Goal: Task Accomplishment & Management: Manage account settings

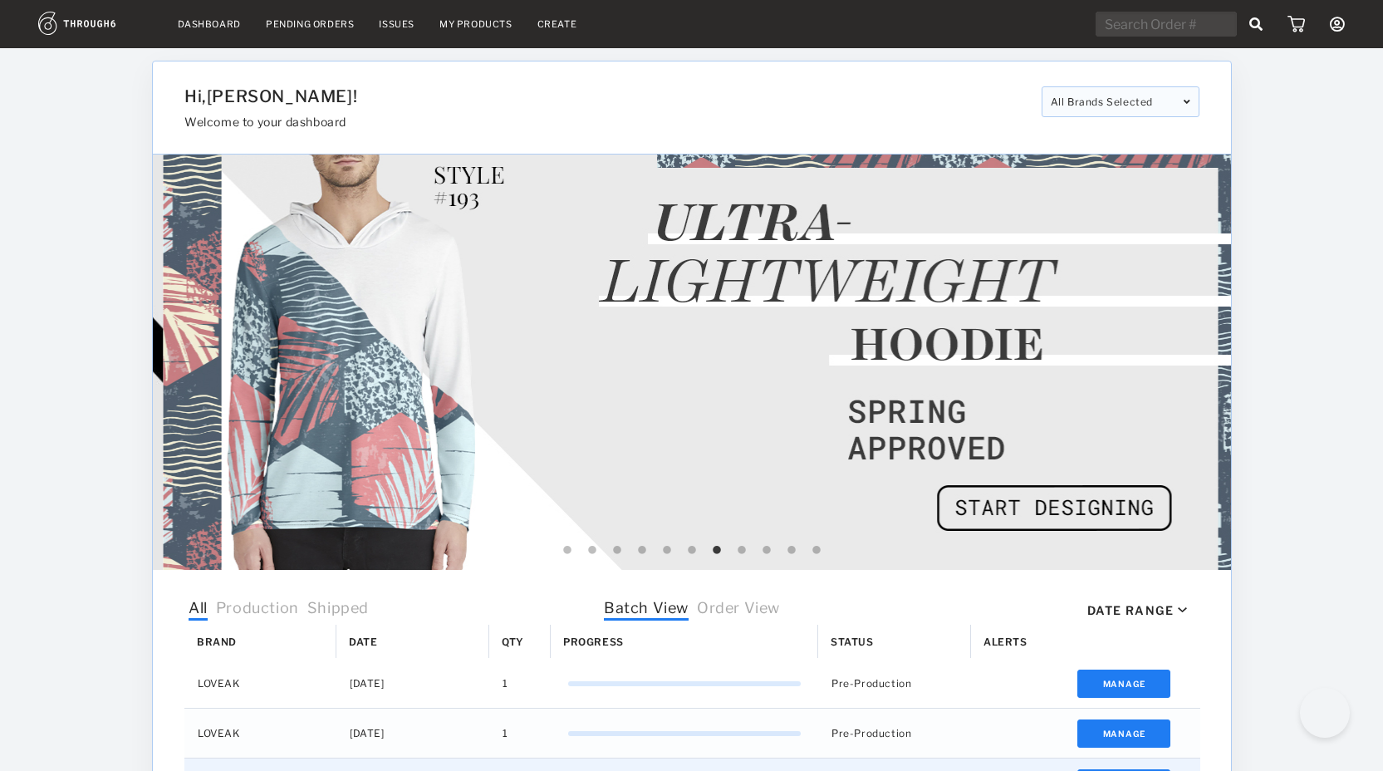
select select "8"
select select "2025"
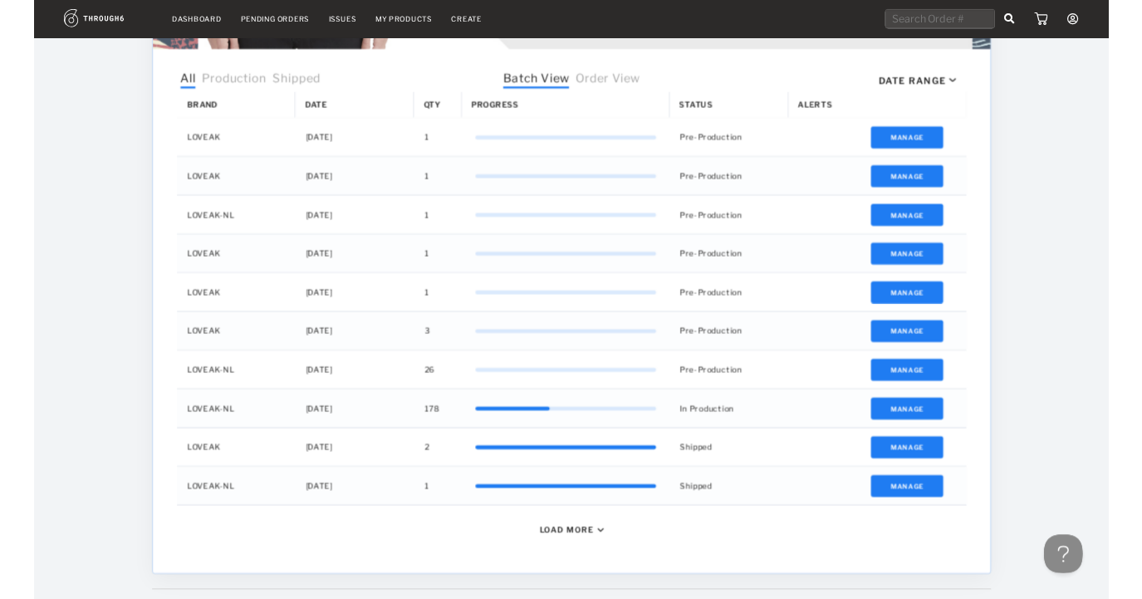
scroll to position [515, 0]
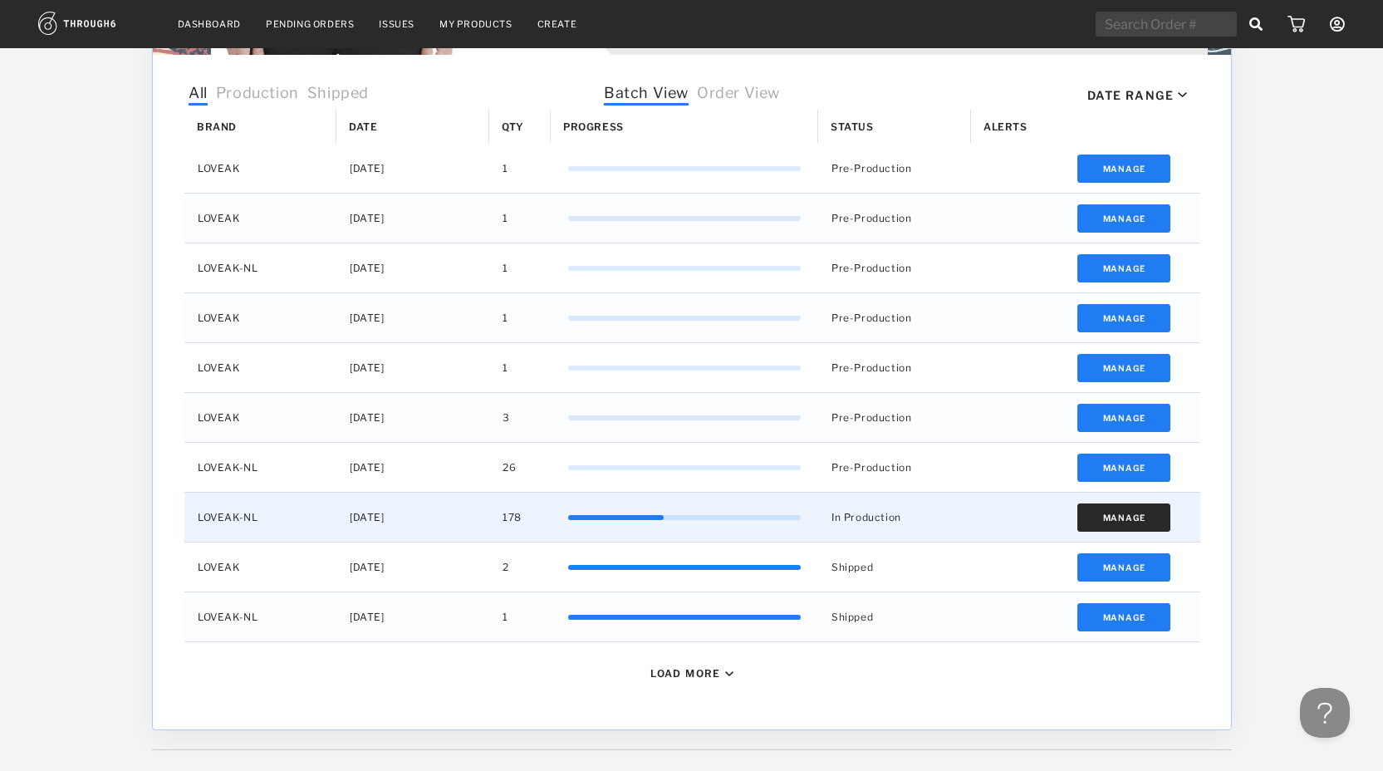
click at [1111, 515] on button "Manage" at bounding box center [1123, 517] width 94 height 28
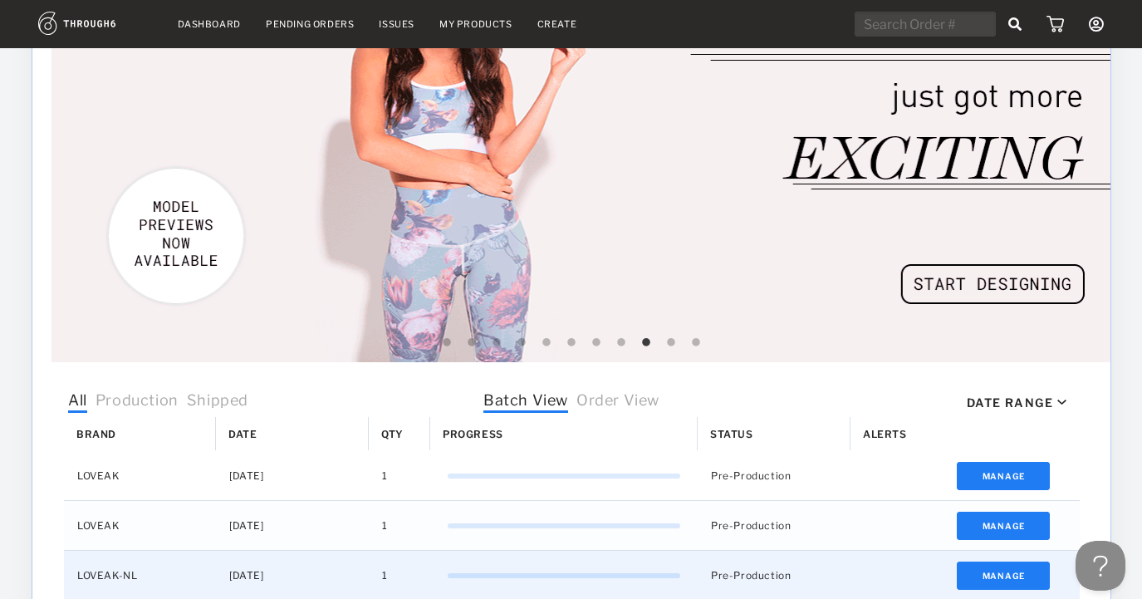
scroll to position [0, 0]
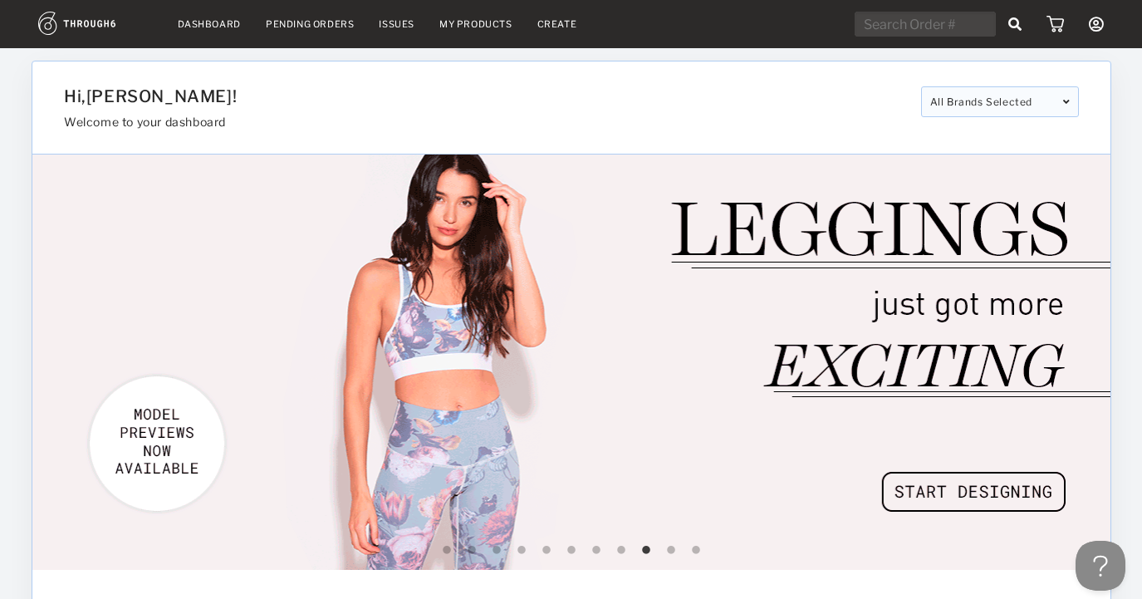
click at [1093, 23] on icon at bounding box center [1096, 24] width 15 height 15
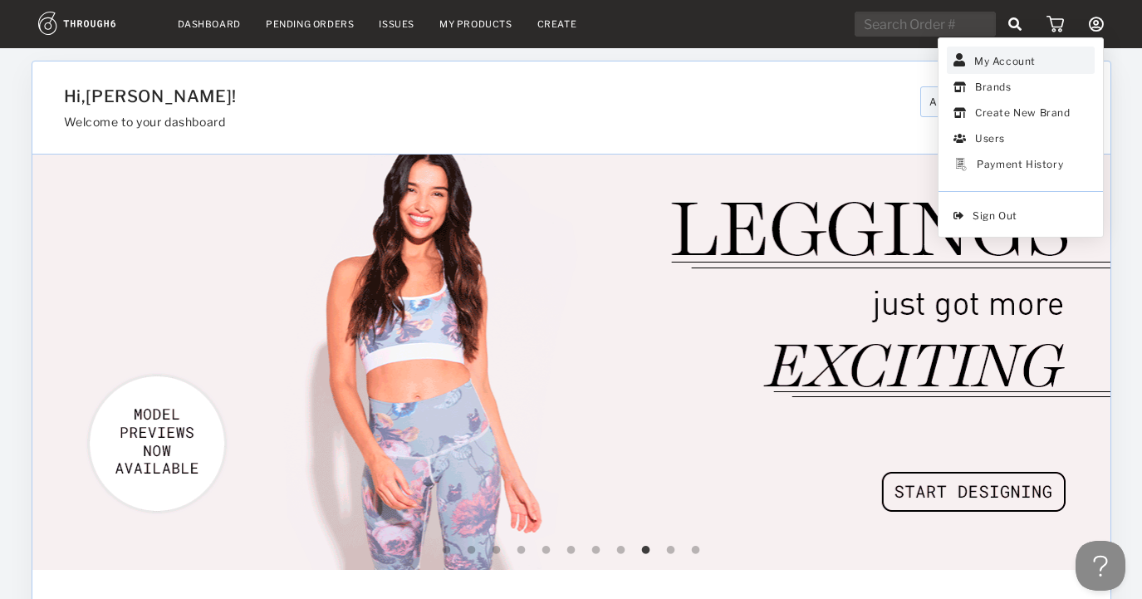
click at [1012, 54] on link "My Account" at bounding box center [1021, 60] width 148 height 27
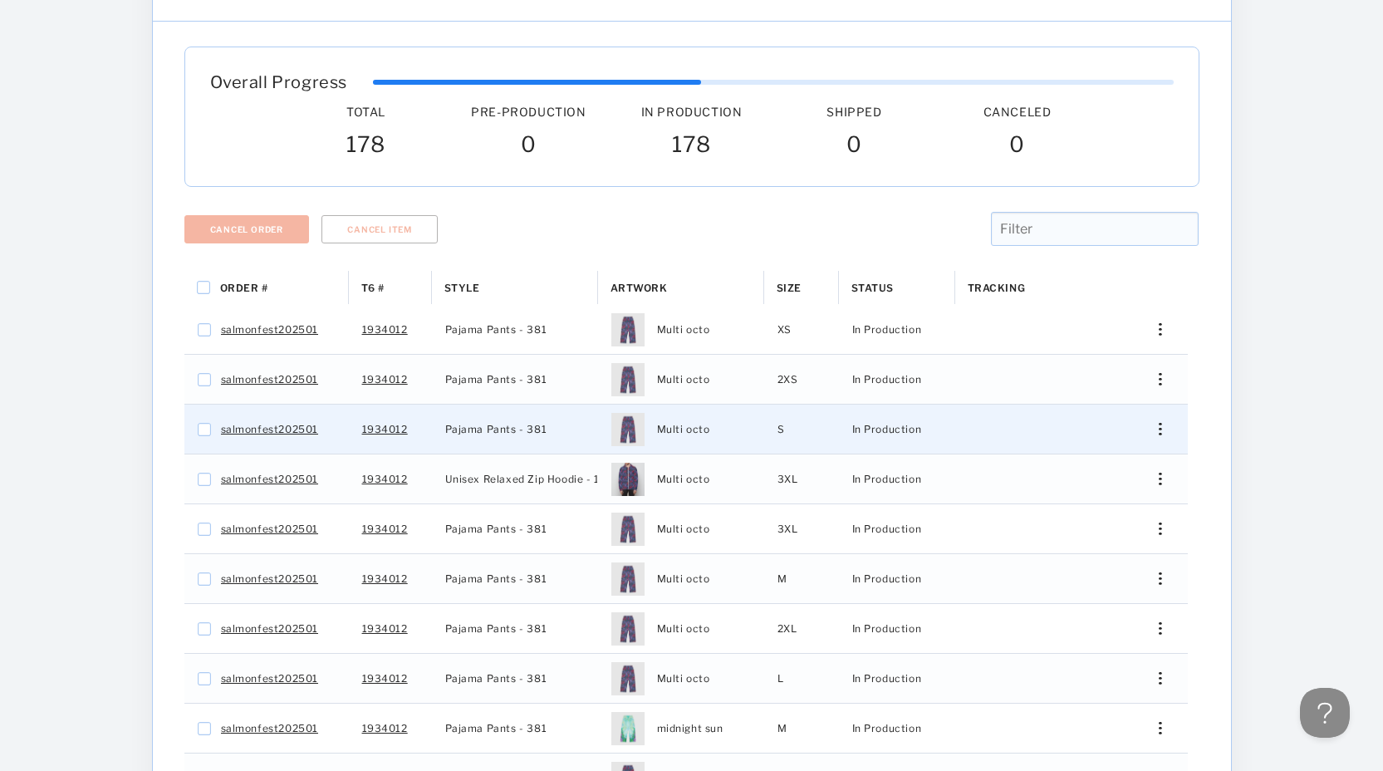
scroll to position [304, 0]
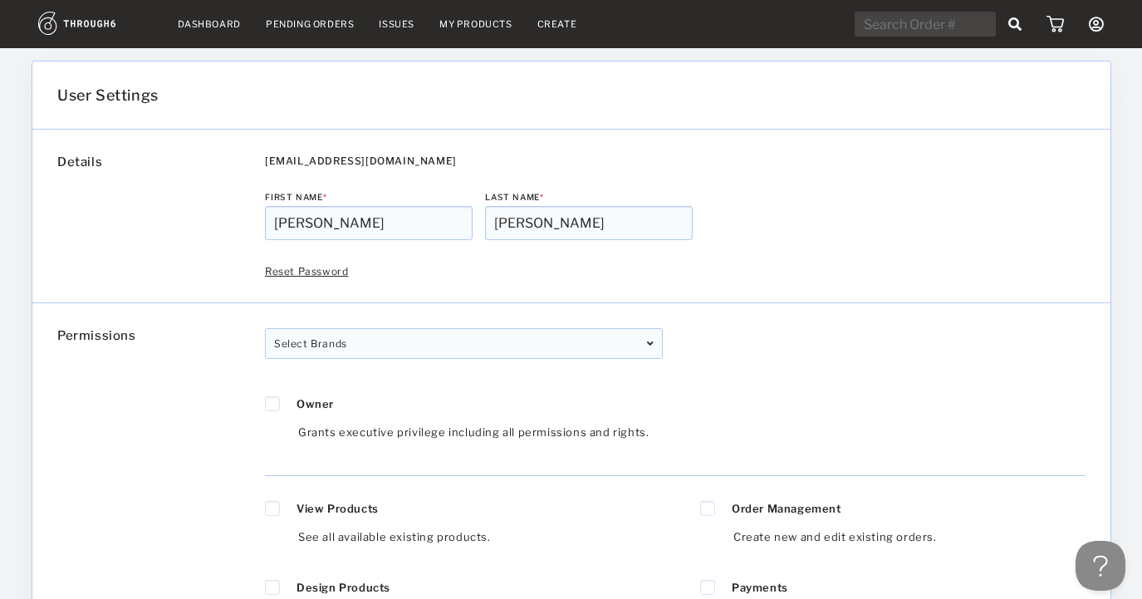
click at [1094, 27] on icon at bounding box center [1096, 24] width 15 height 15
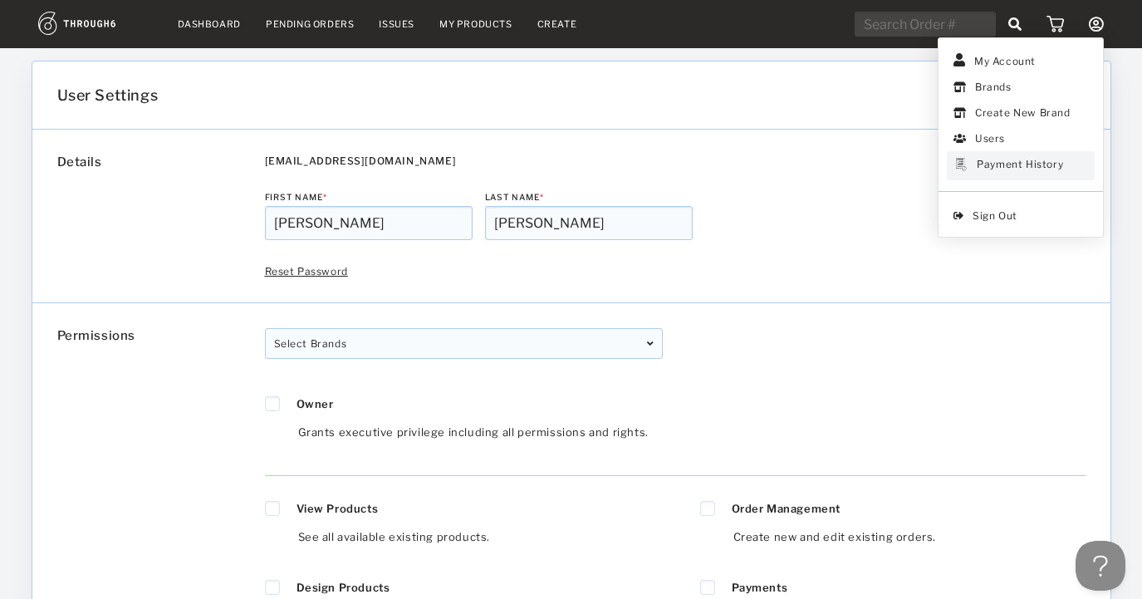
click at [1047, 160] on div "Payment History" at bounding box center [1020, 166] width 86 height 16
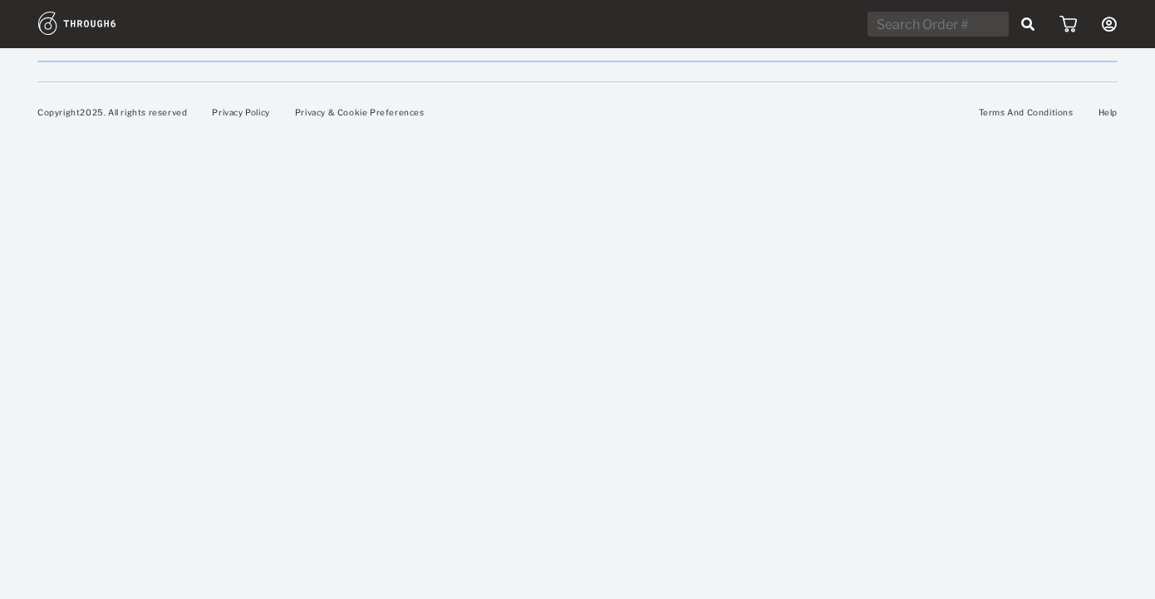
select select "8"
select select "2025"
